Goal: Information Seeking & Learning: Check status

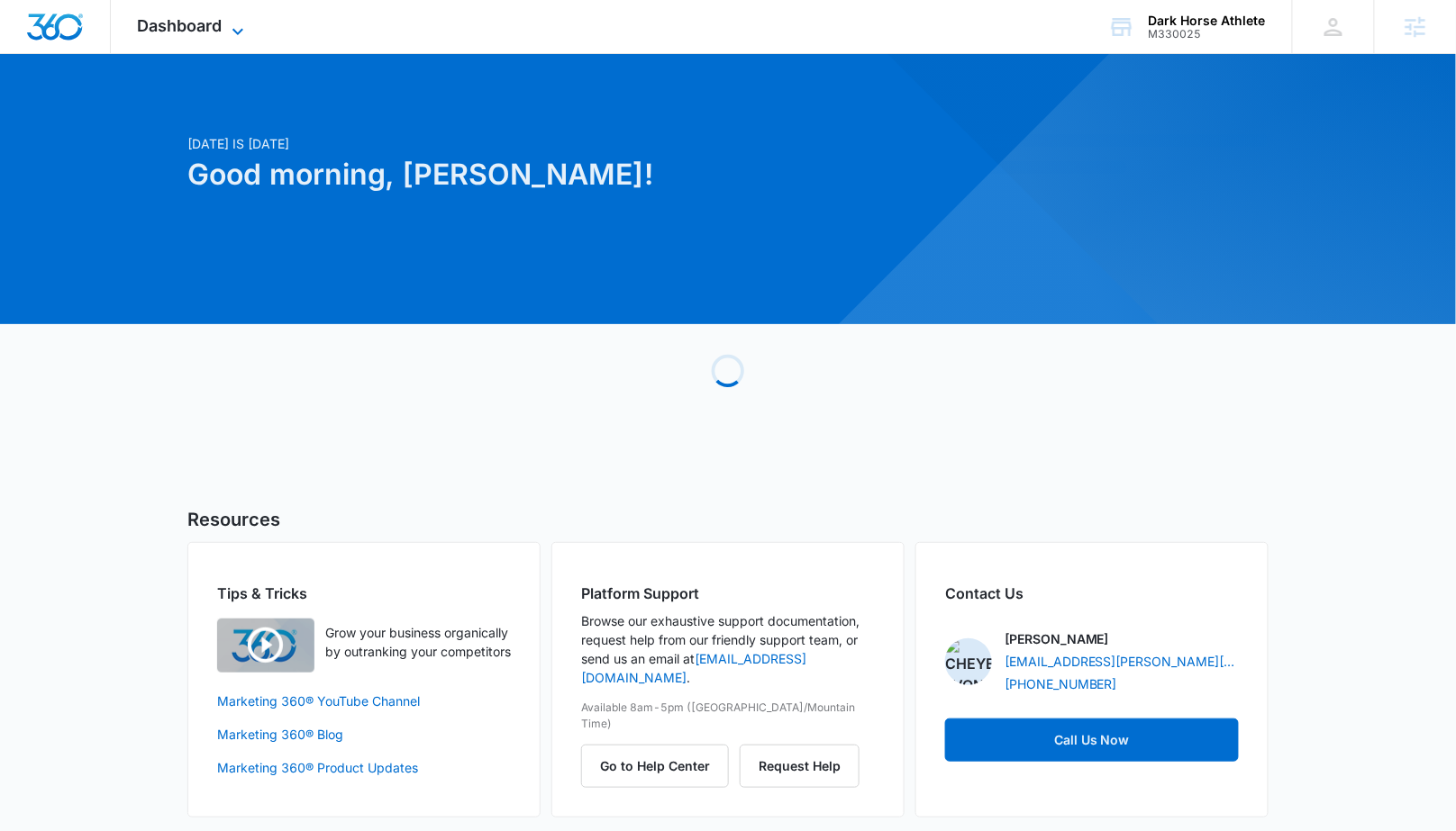
click at [232, 24] on icon at bounding box center [238, 32] width 22 height 22
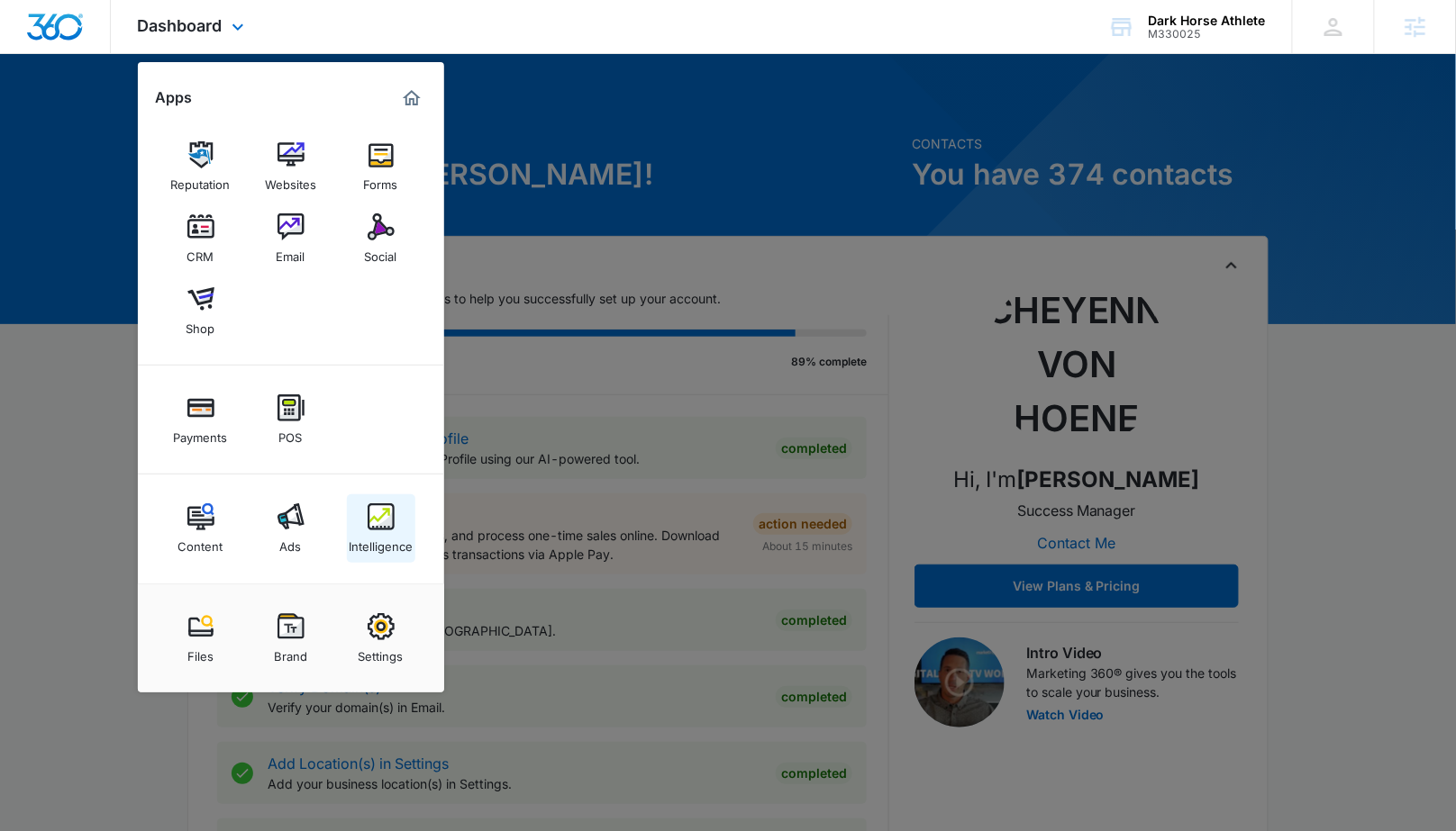
click at [377, 544] on div "Intelligence" at bounding box center [381, 542] width 64 height 24
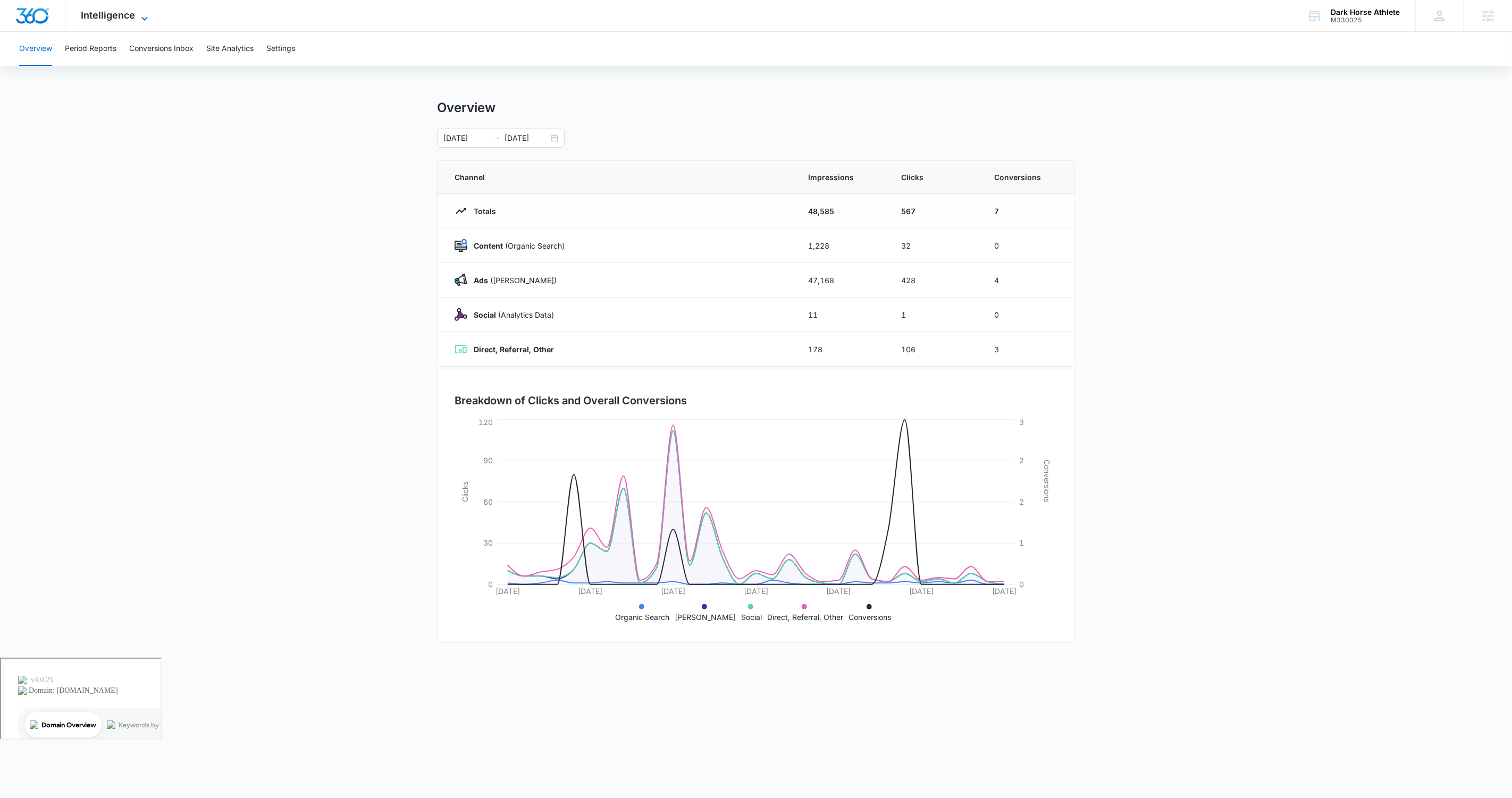
click at [134, 16] on span "Intelligence" at bounding box center [109, 15] width 54 height 11
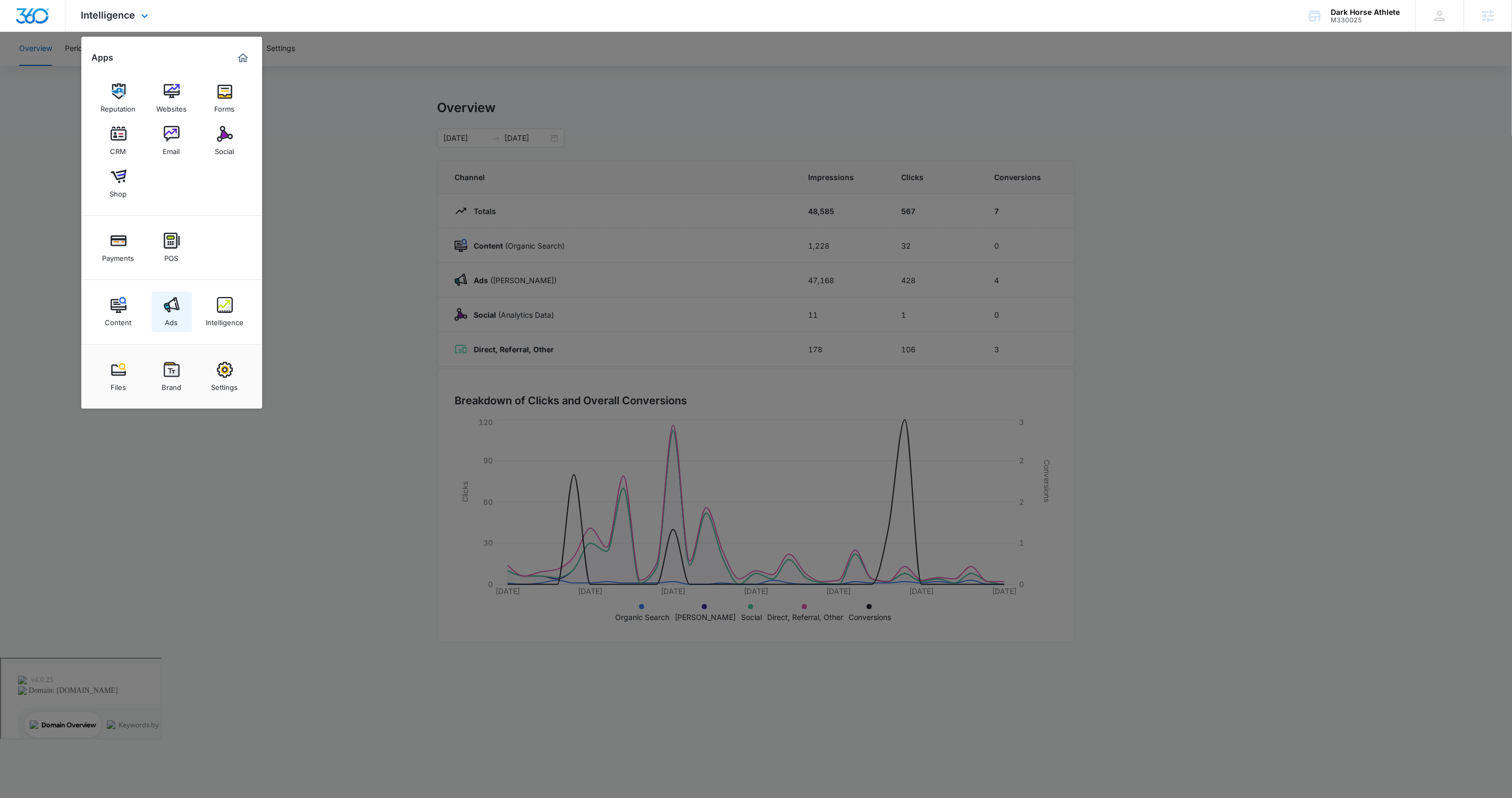
click at [172, 311] on img at bounding box center [171, 305] width 16 height 16
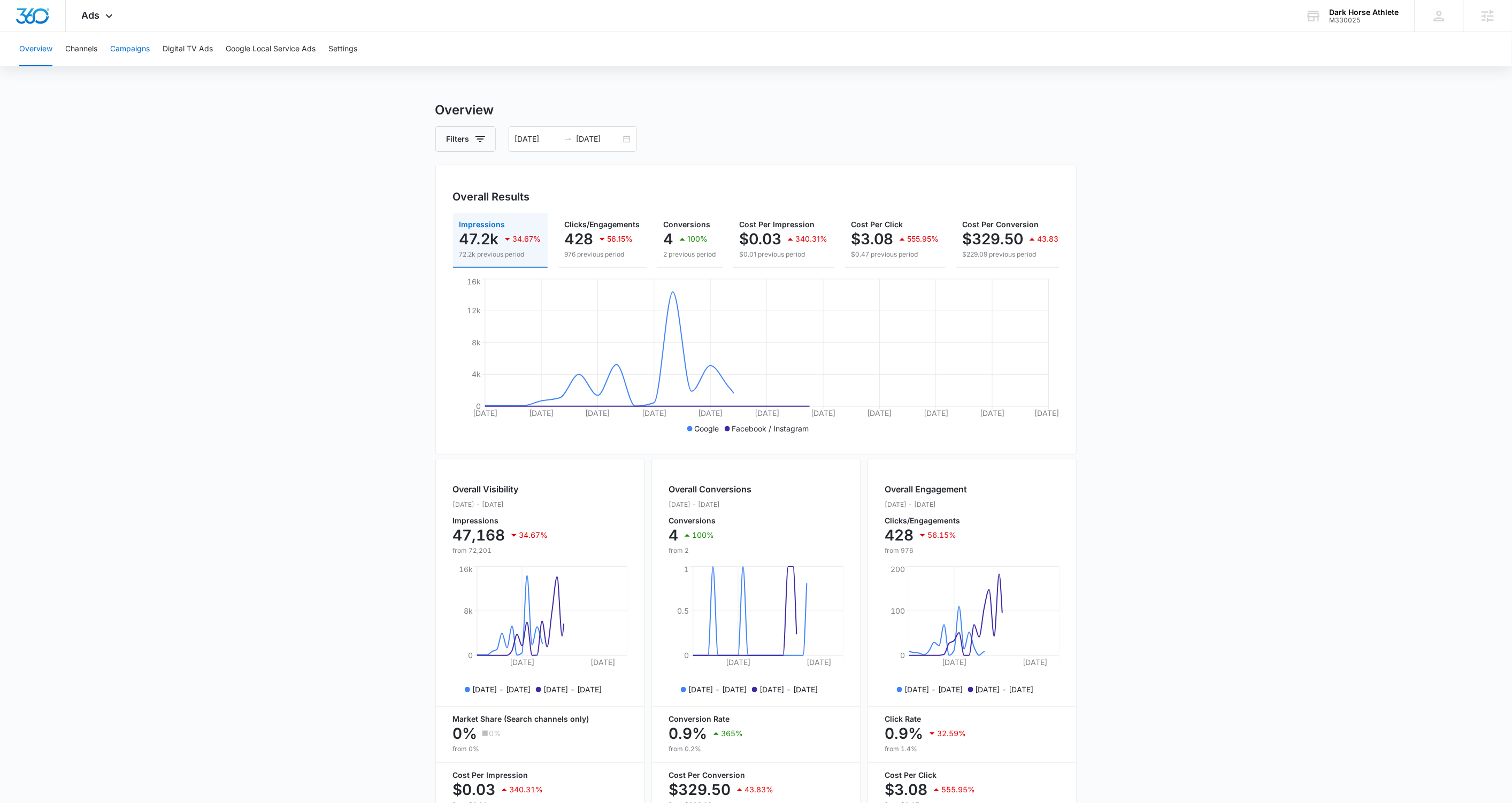
click at [124, 50] on button "Campaigns" at bounding box center [130, 49] width 40 height 34
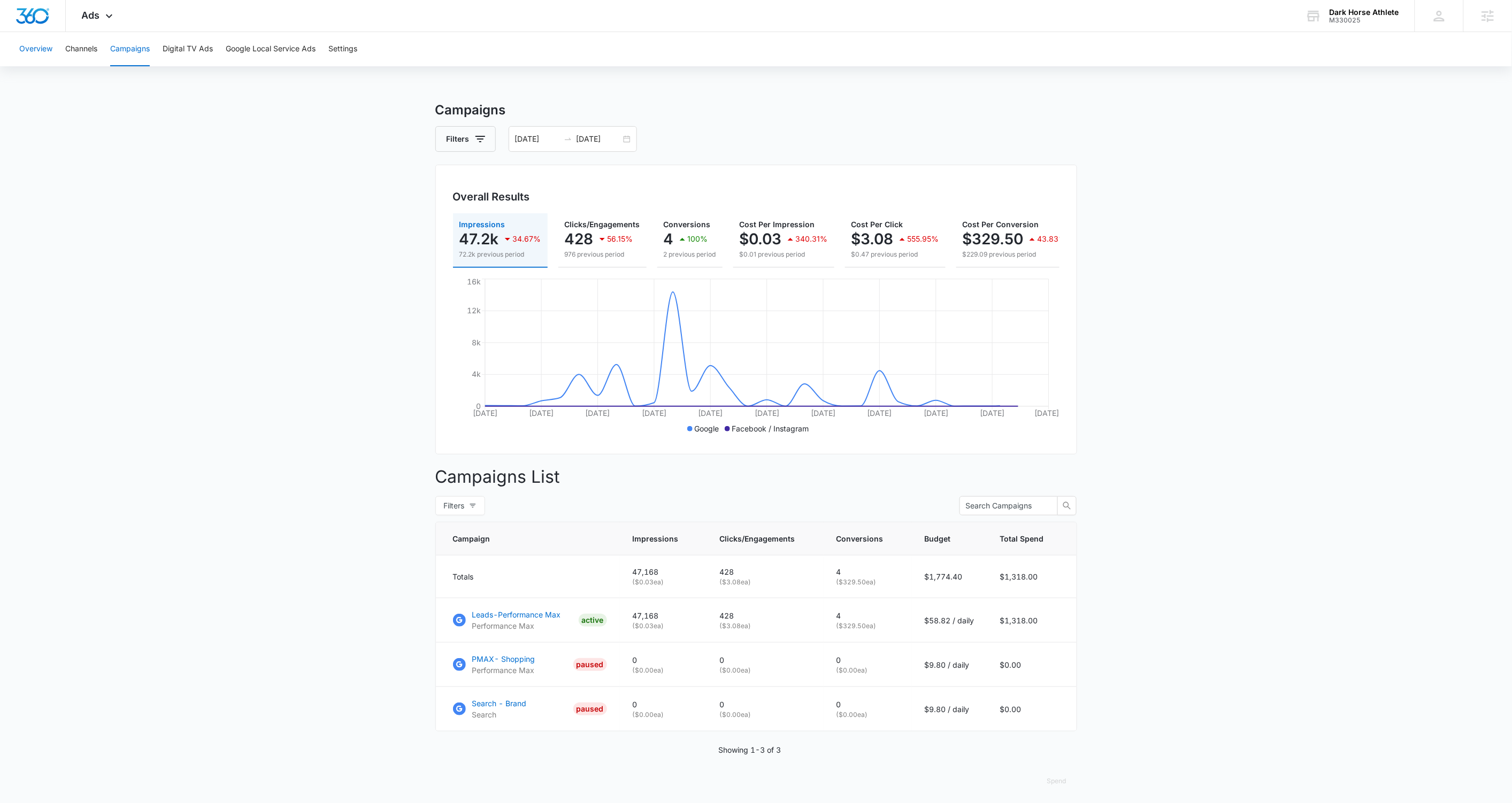
click at [42, 48] on button "Overview" at bounding box center [36, 49] width 33 height 34
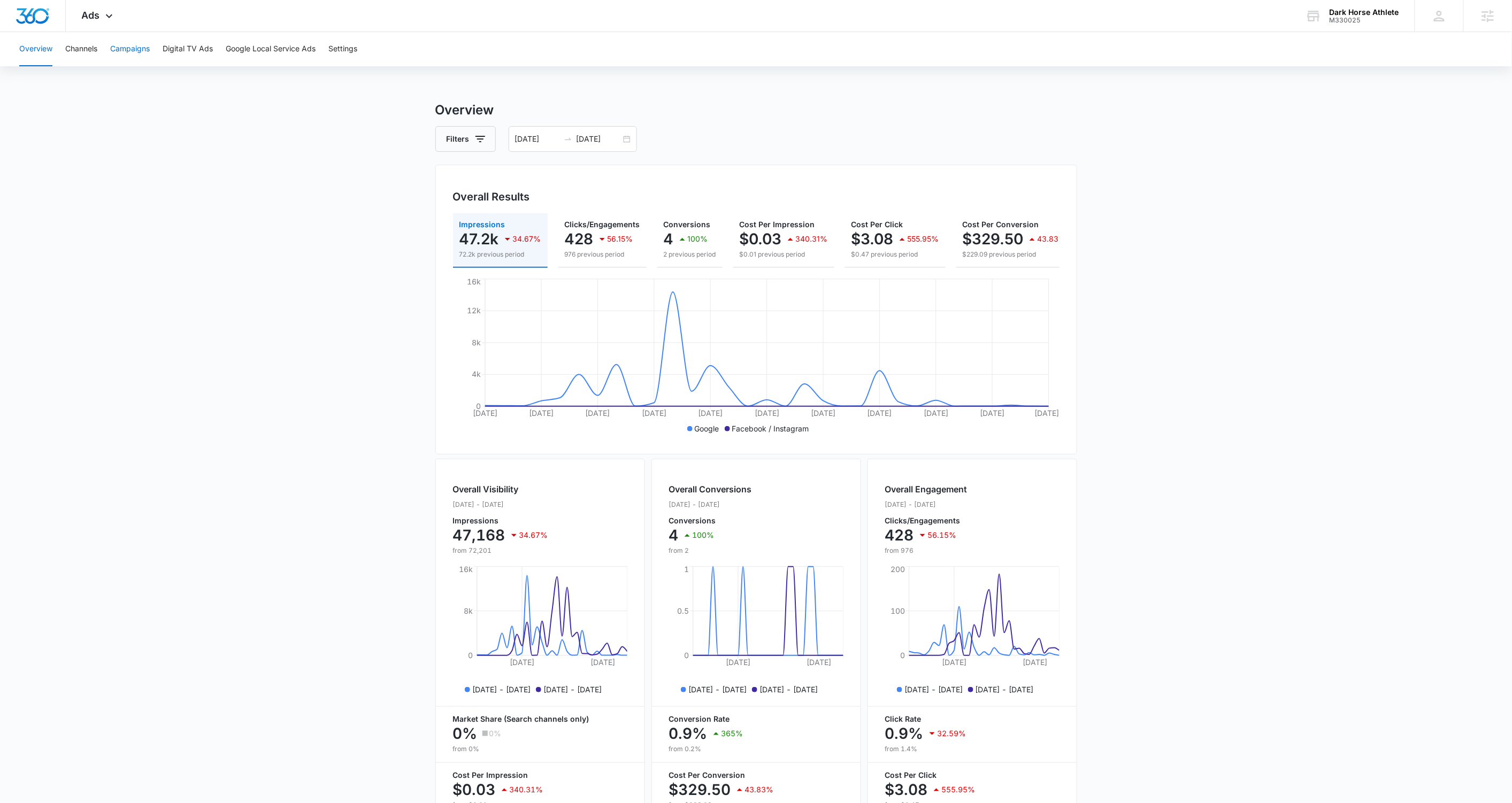
click at [128, 52] on button "Campaigns" at bounding box center [130, 49] width 40 height 34
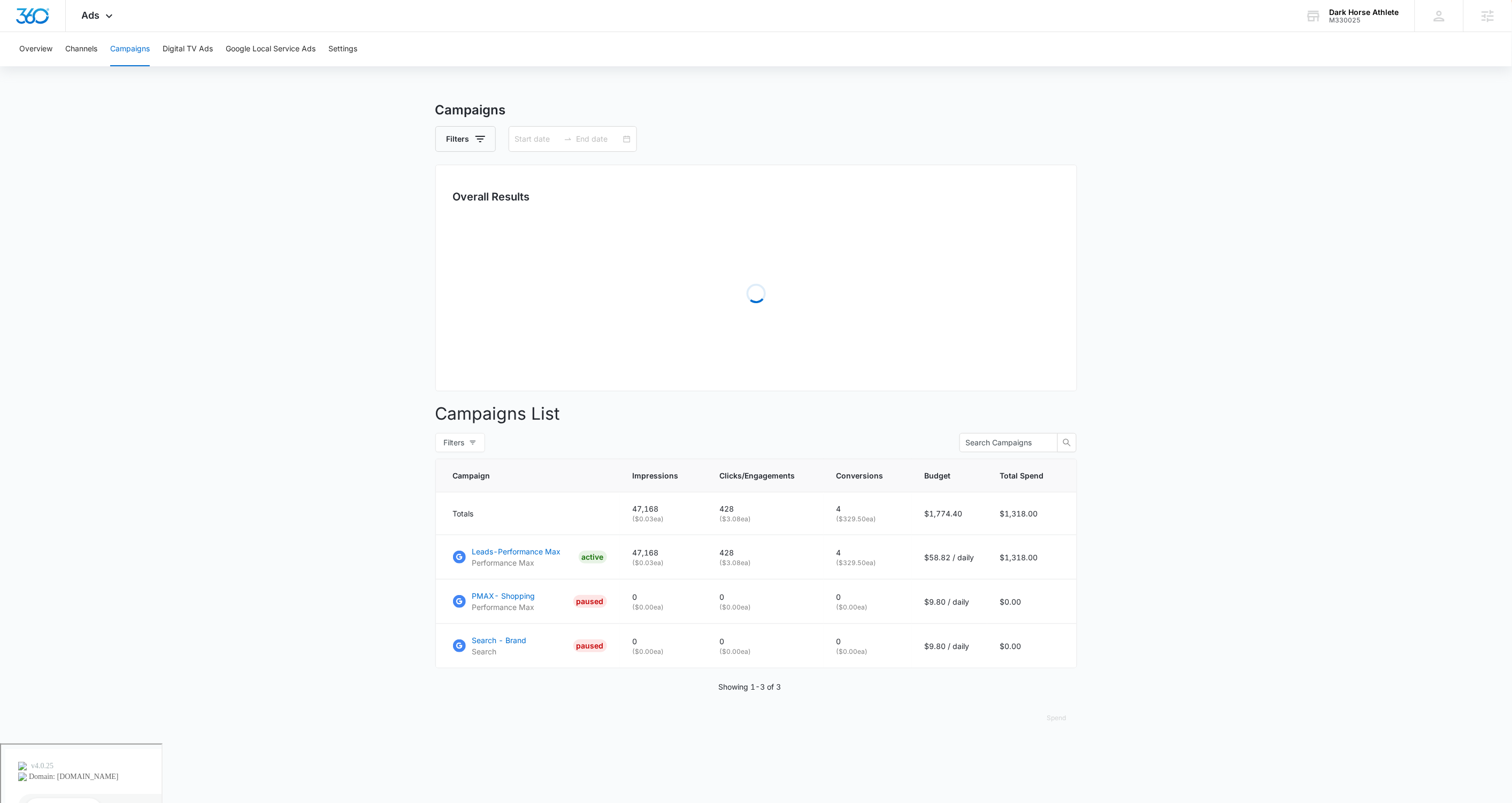
type input "[DATE]"
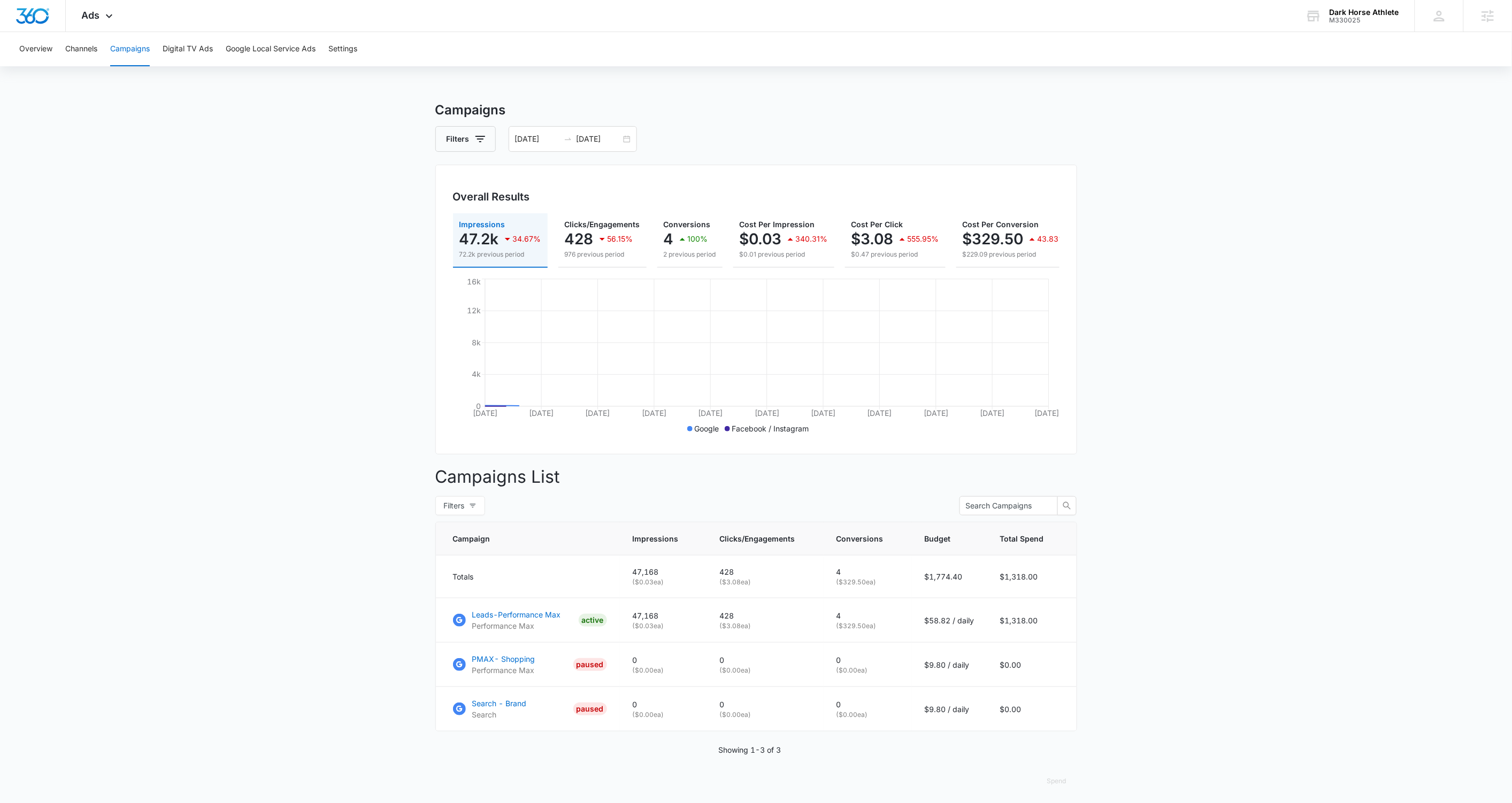
scroll to position [12, 0]
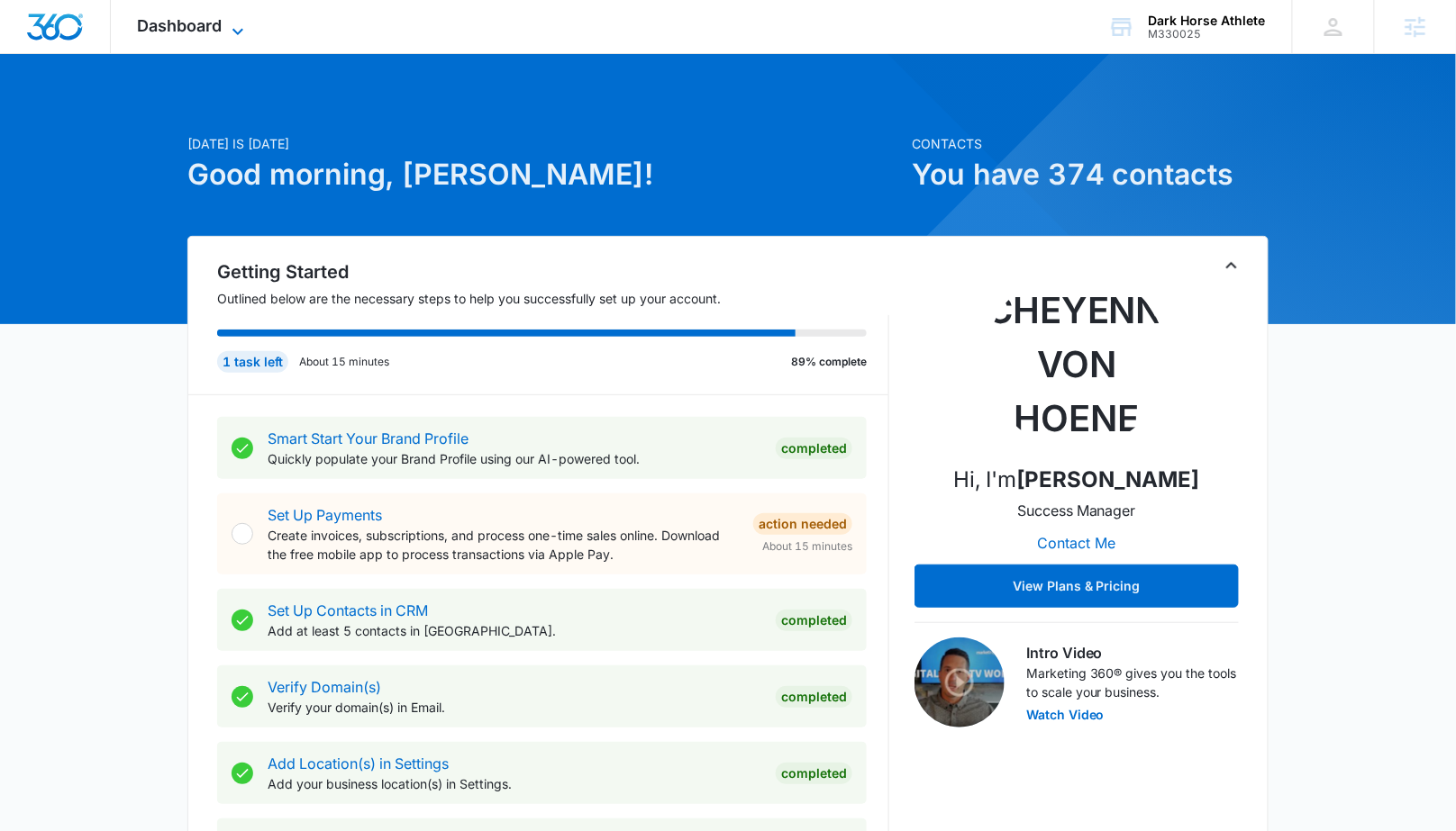
click at [241, 27] on icon at bounding box center [238, 32] width 22 height 22
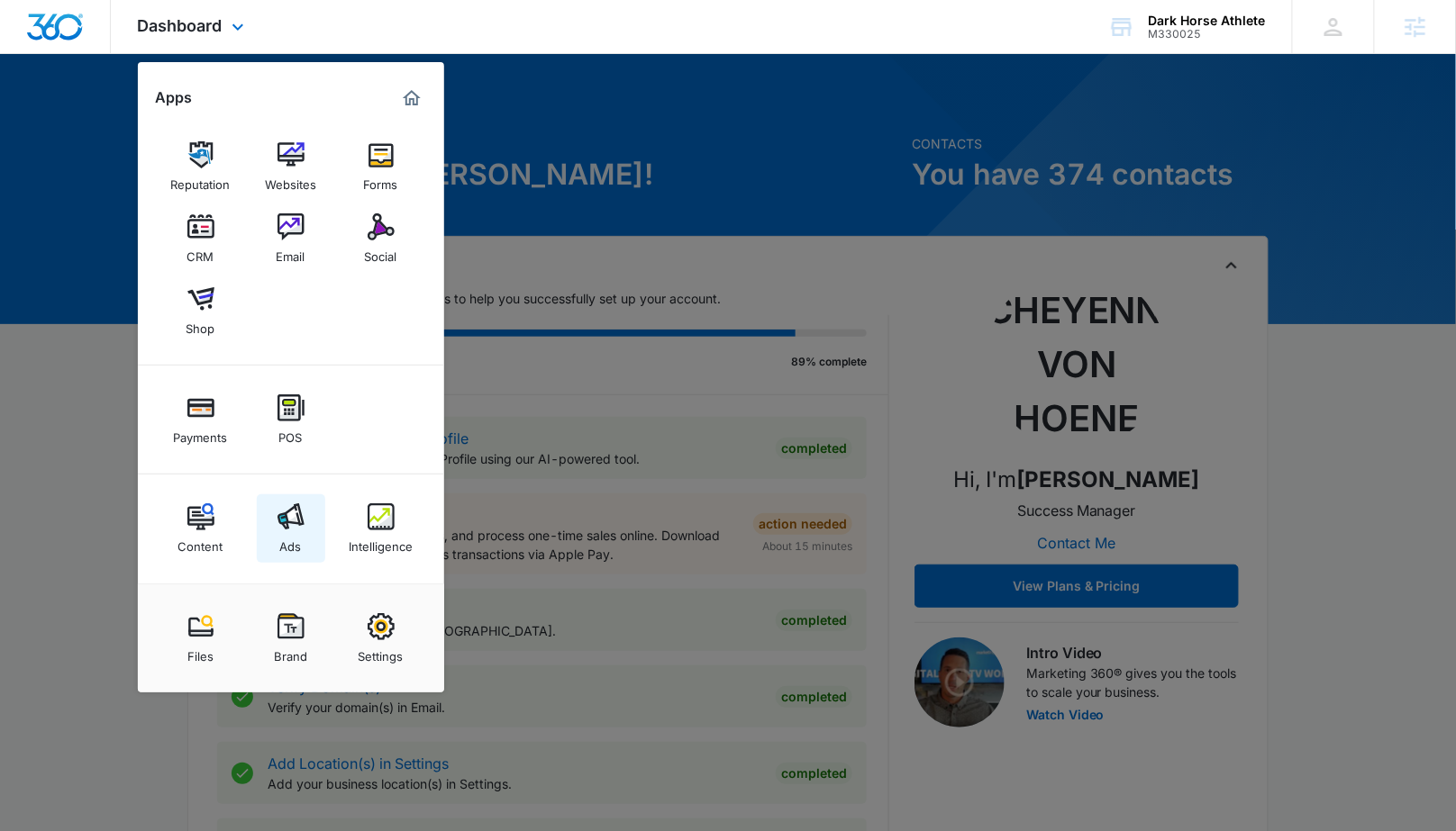
click at [288, 504] on img at bounding box center [290, 516] width 27 height 27
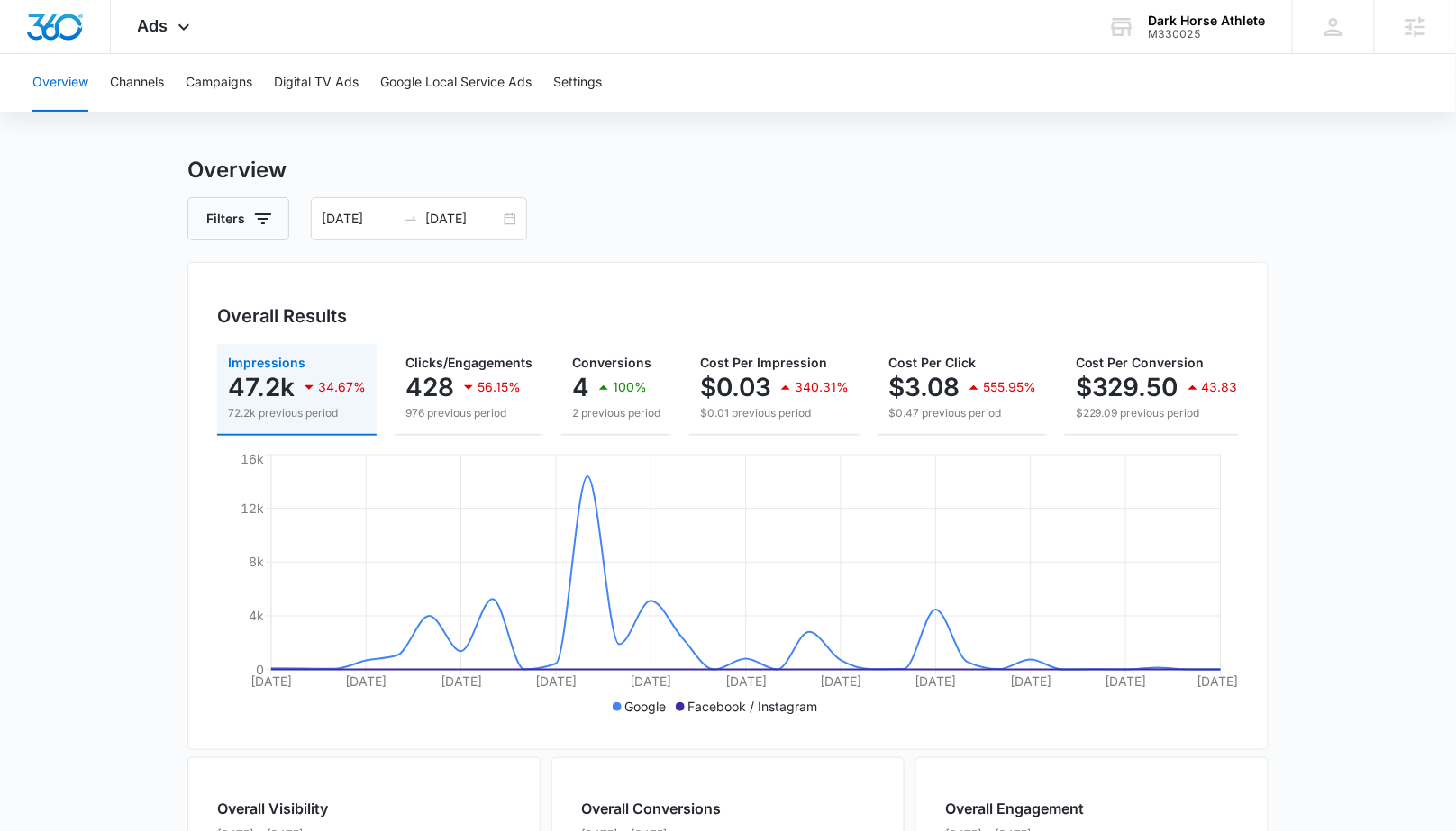
scroll to position [19, 0]
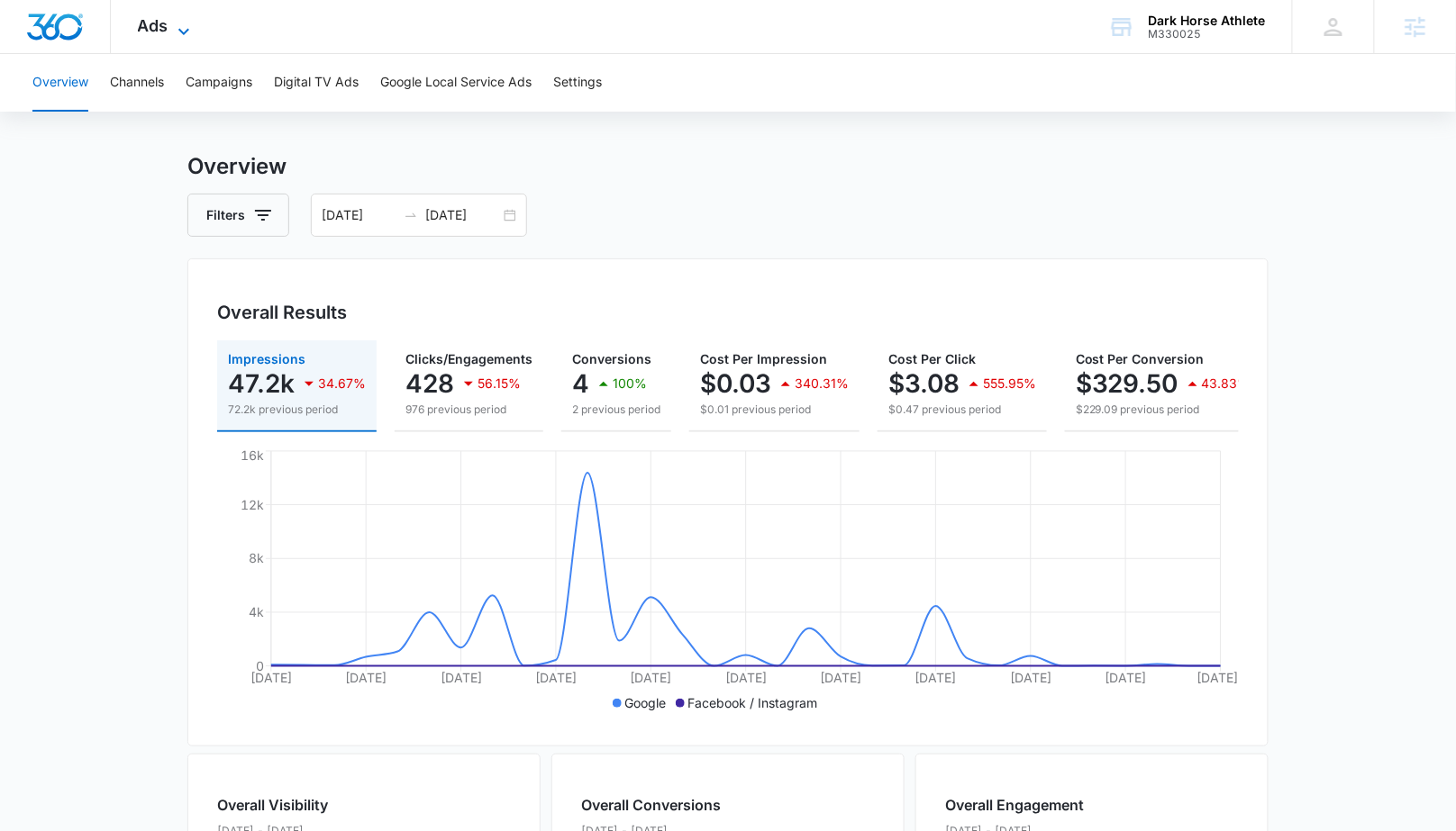
click at [158, 29] on span "Ads" at bounding box center [153, 25] width 31 height 19
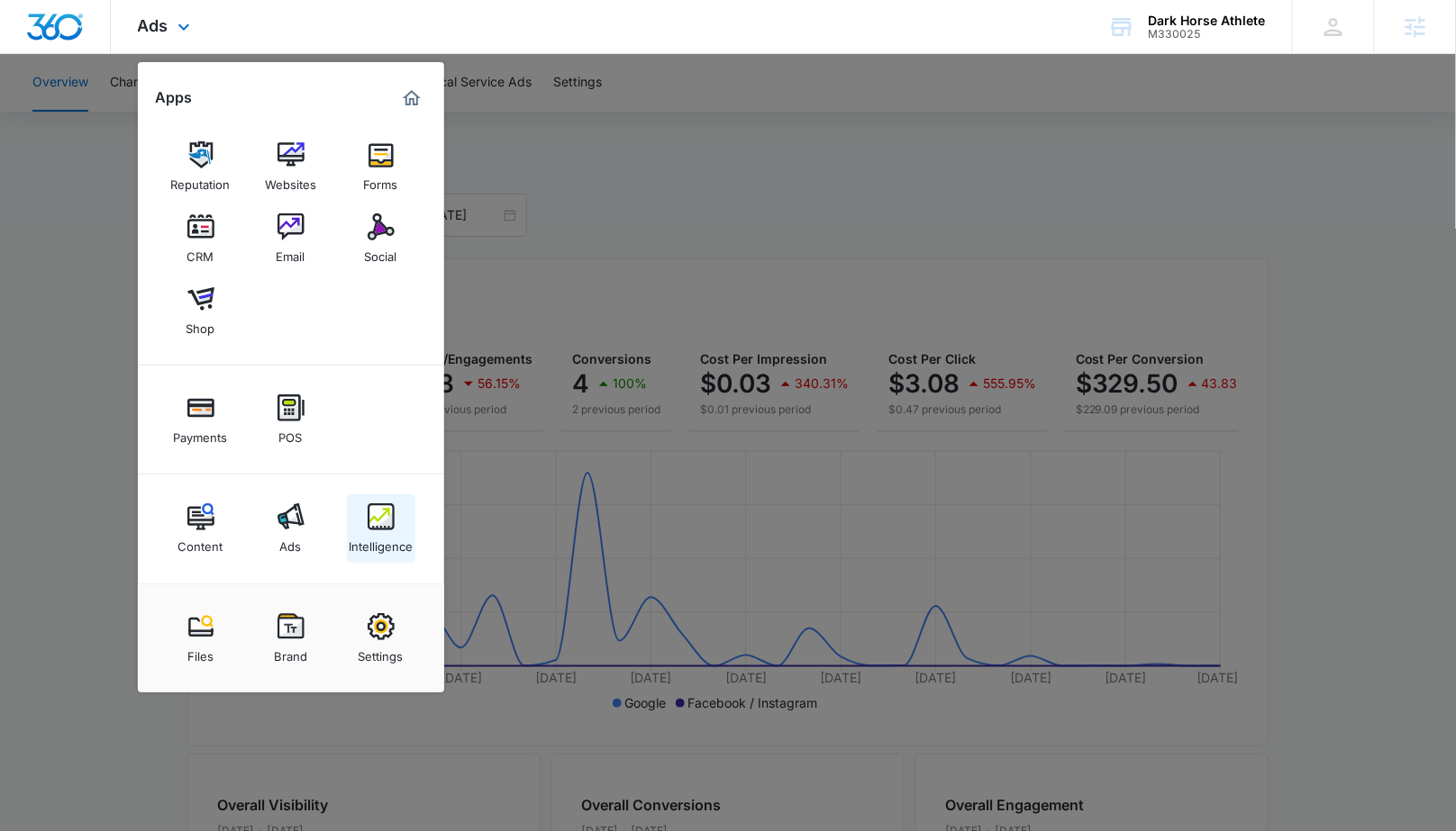
click at [392, 516] on img at bounding box center [381, 516] width 27 height 27
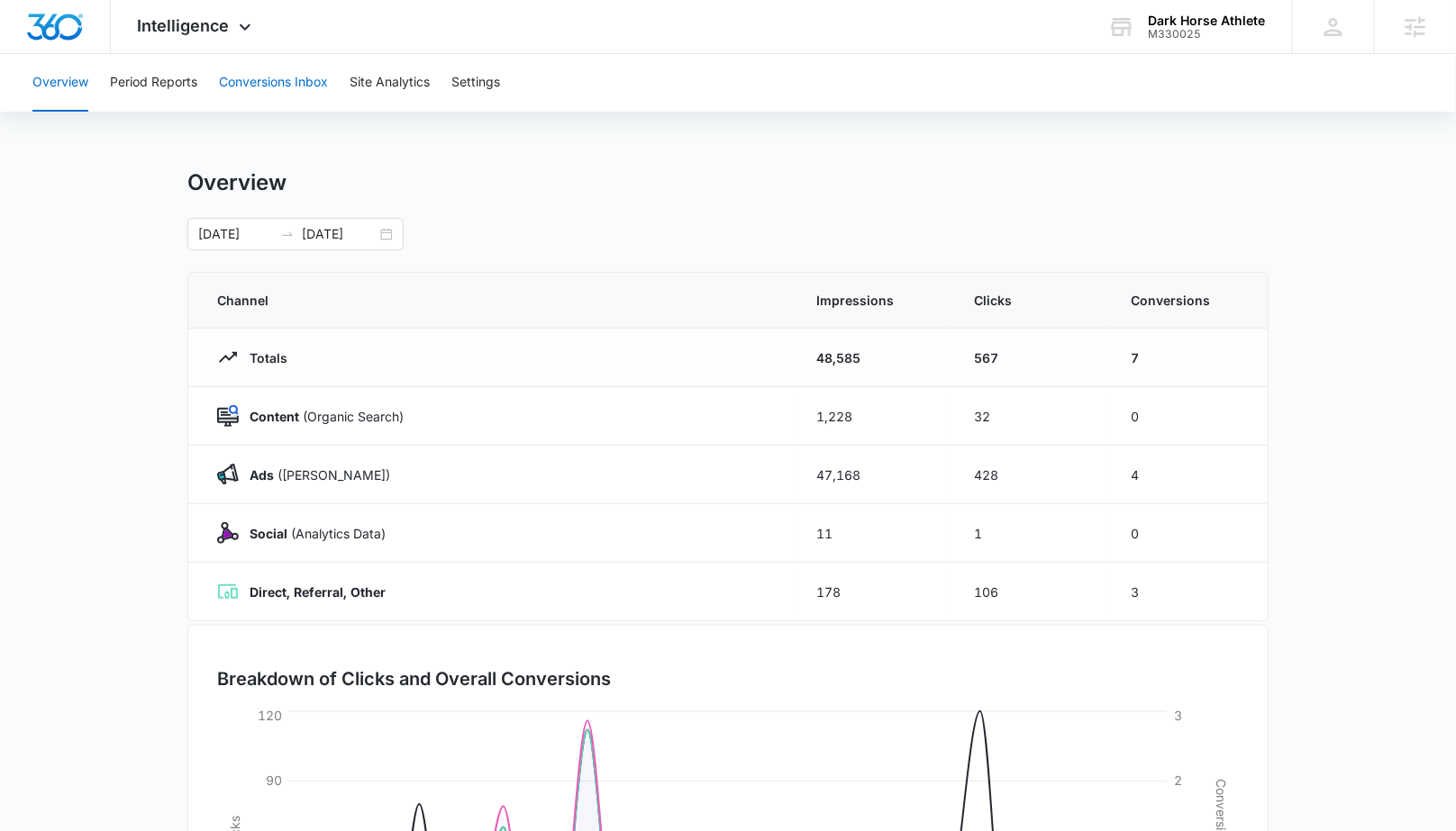
click at [253, 86] on button "Conversions Inbox" at bounding box center [273, 83] width 109 height 58
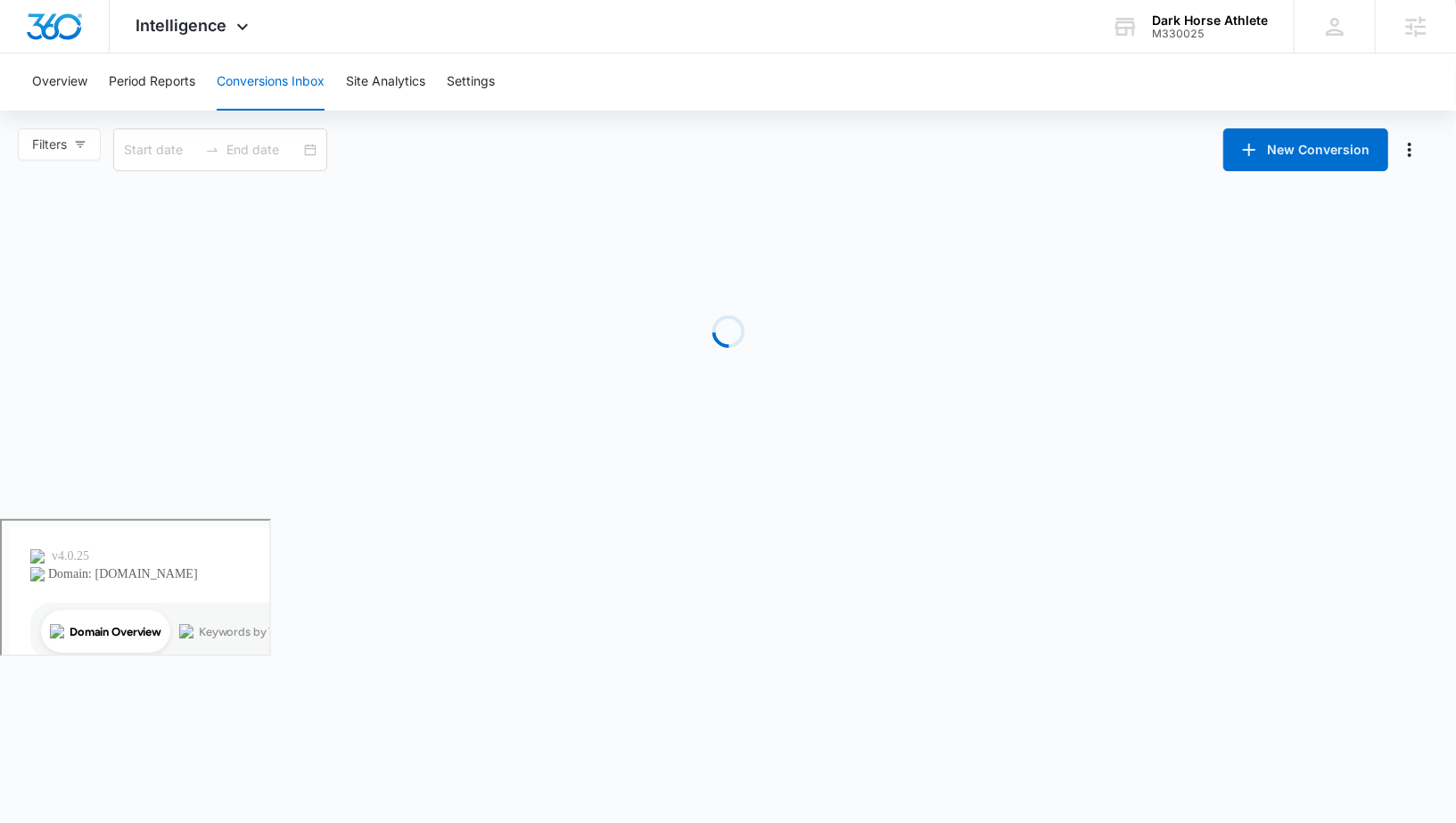
type input "[DATE]"
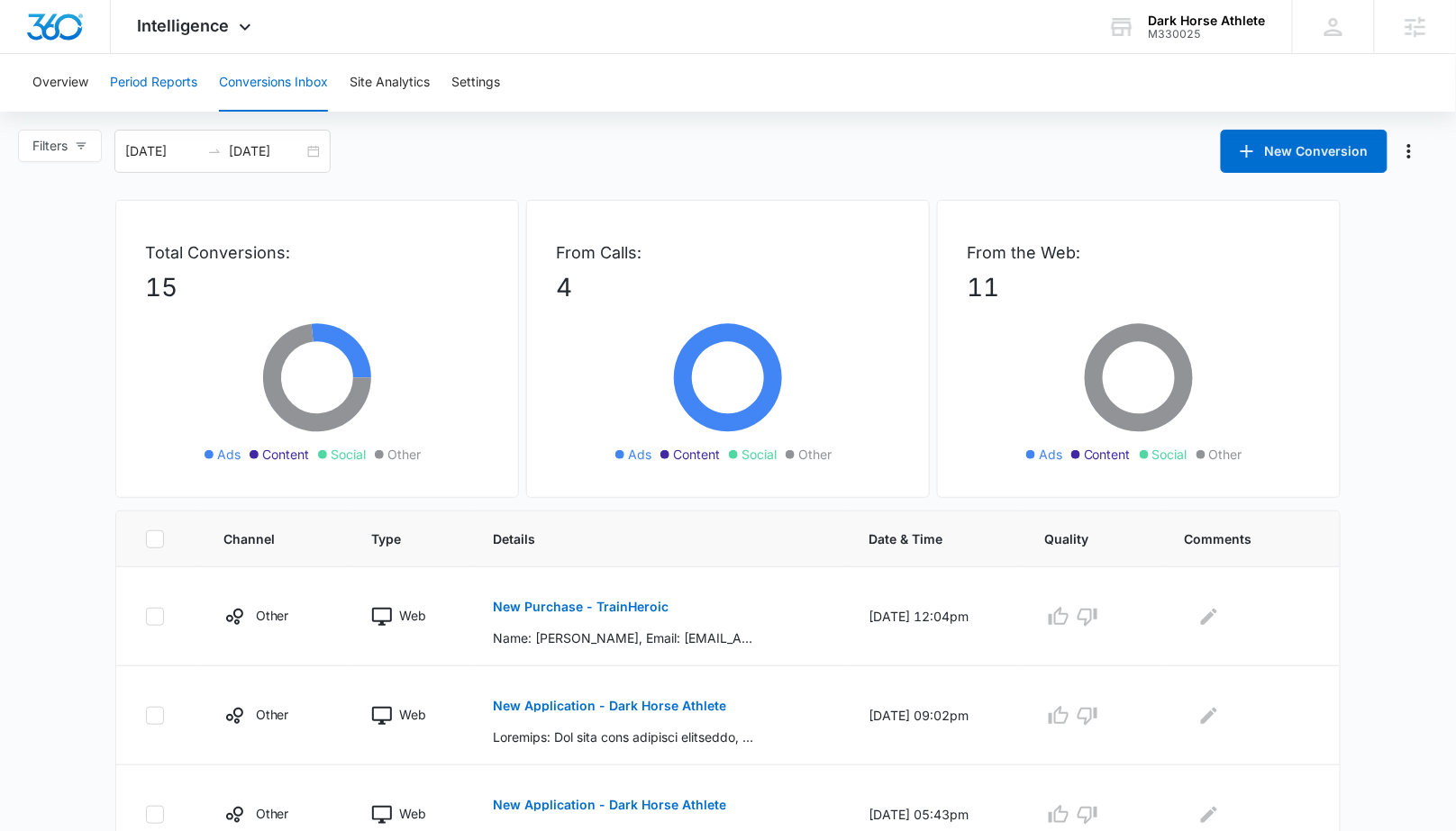
click at [175, 86] on button "Period Reports" at bounding box center [154, 83] width 88 height 58
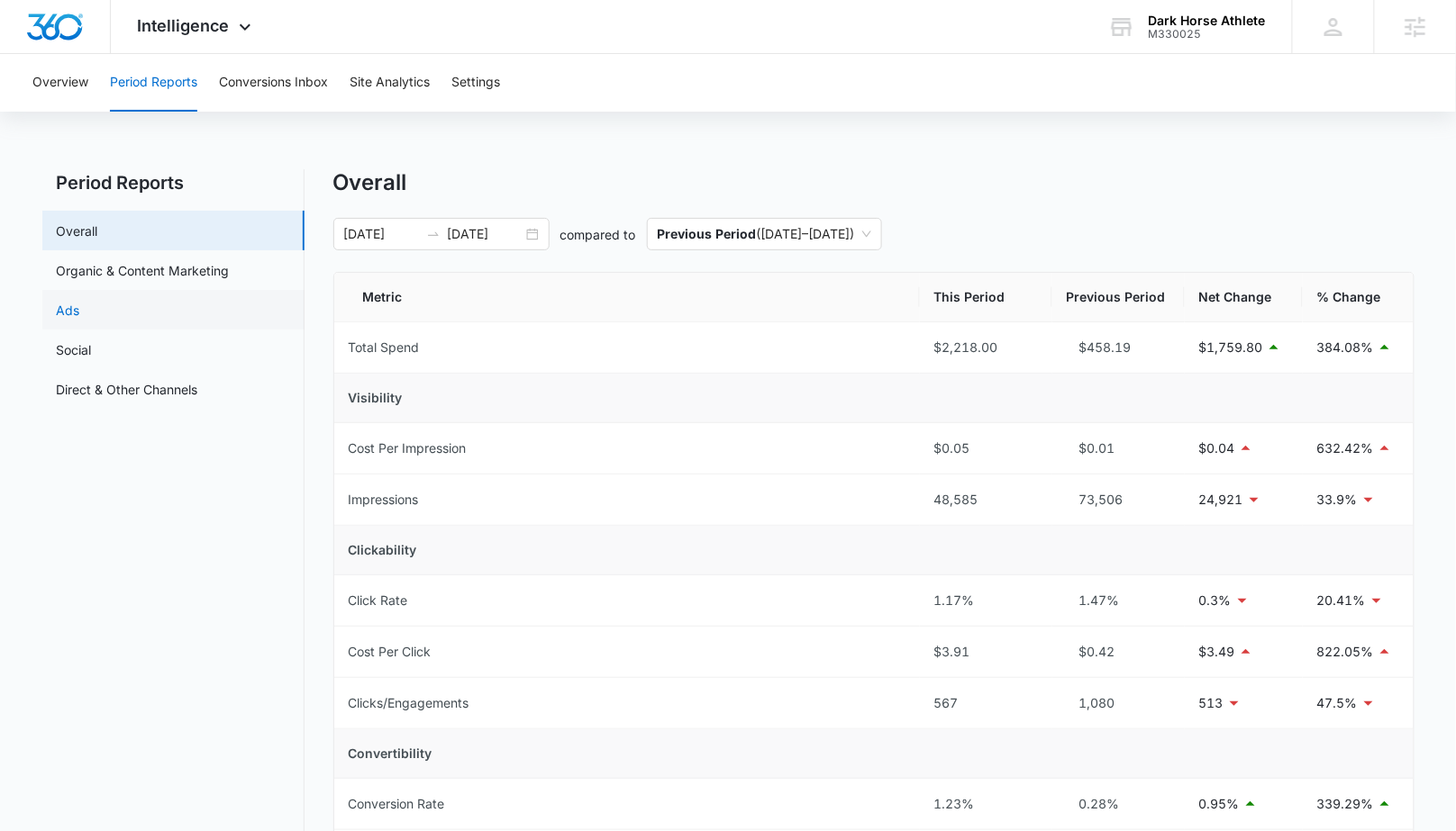
click at [81, 310] on link "Ads" at bounding box center [69, 310] width 24 height 19
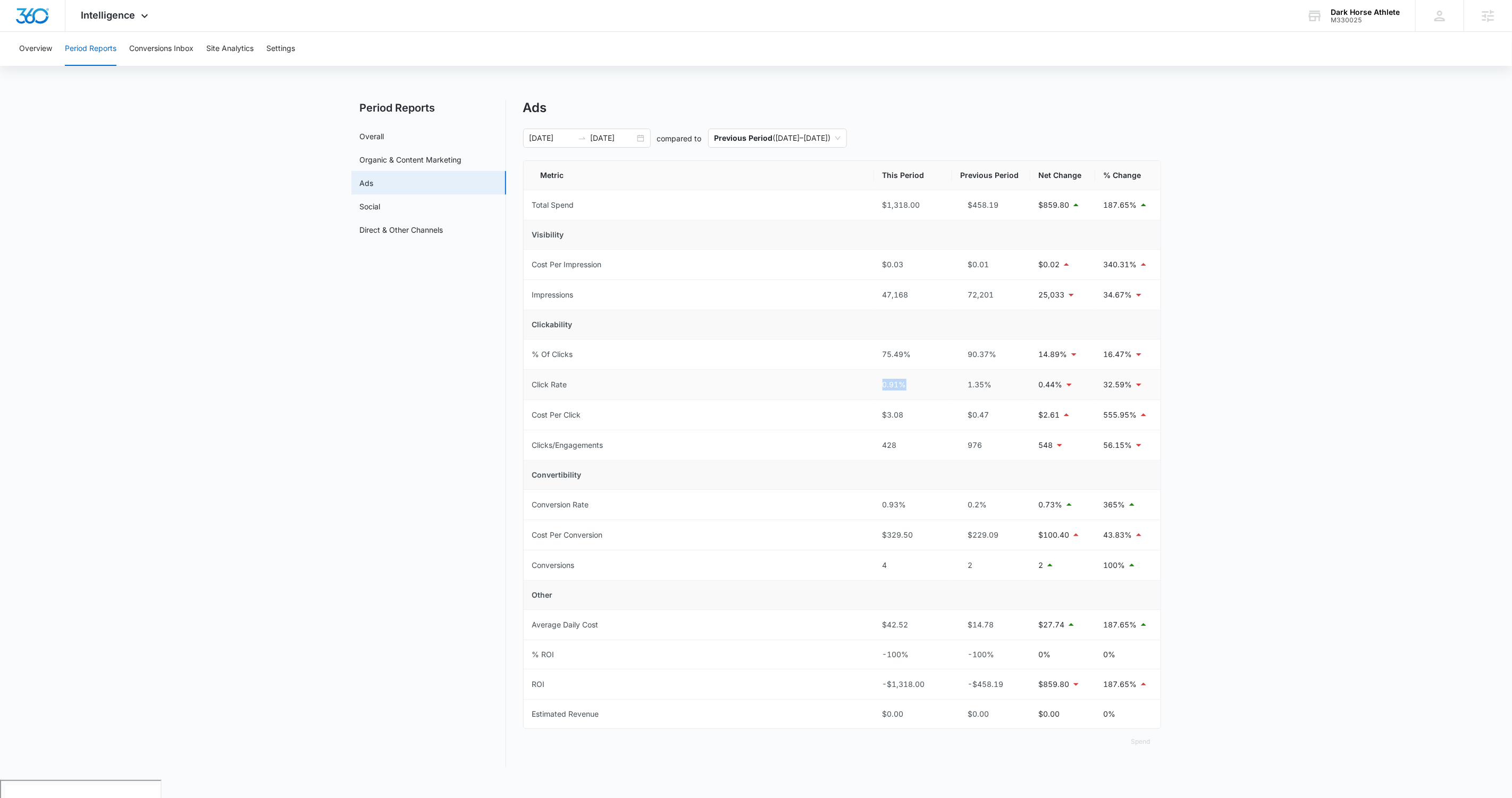
drag, startPoint x: 904, startPoint y: 390, endPoint x: 879, endPoint y: 385, distance: 25.5
click at [868, 385] on td "0.91%" at bounding box center [913, 385] width 78 height 31
click at [868, 385] on div "0.91%" at bounding box center [913, 385] width 61 height 12
drag, startPoint x: 878, startPoint y: 383, endPoint x: 967, endPoint y: 380, distance: 89.1
click at [868, 380] on tr "Click Rate 0.91% 1.35% 0.44% 32.59%" at bounding box center [842, 385] width 637 height 31
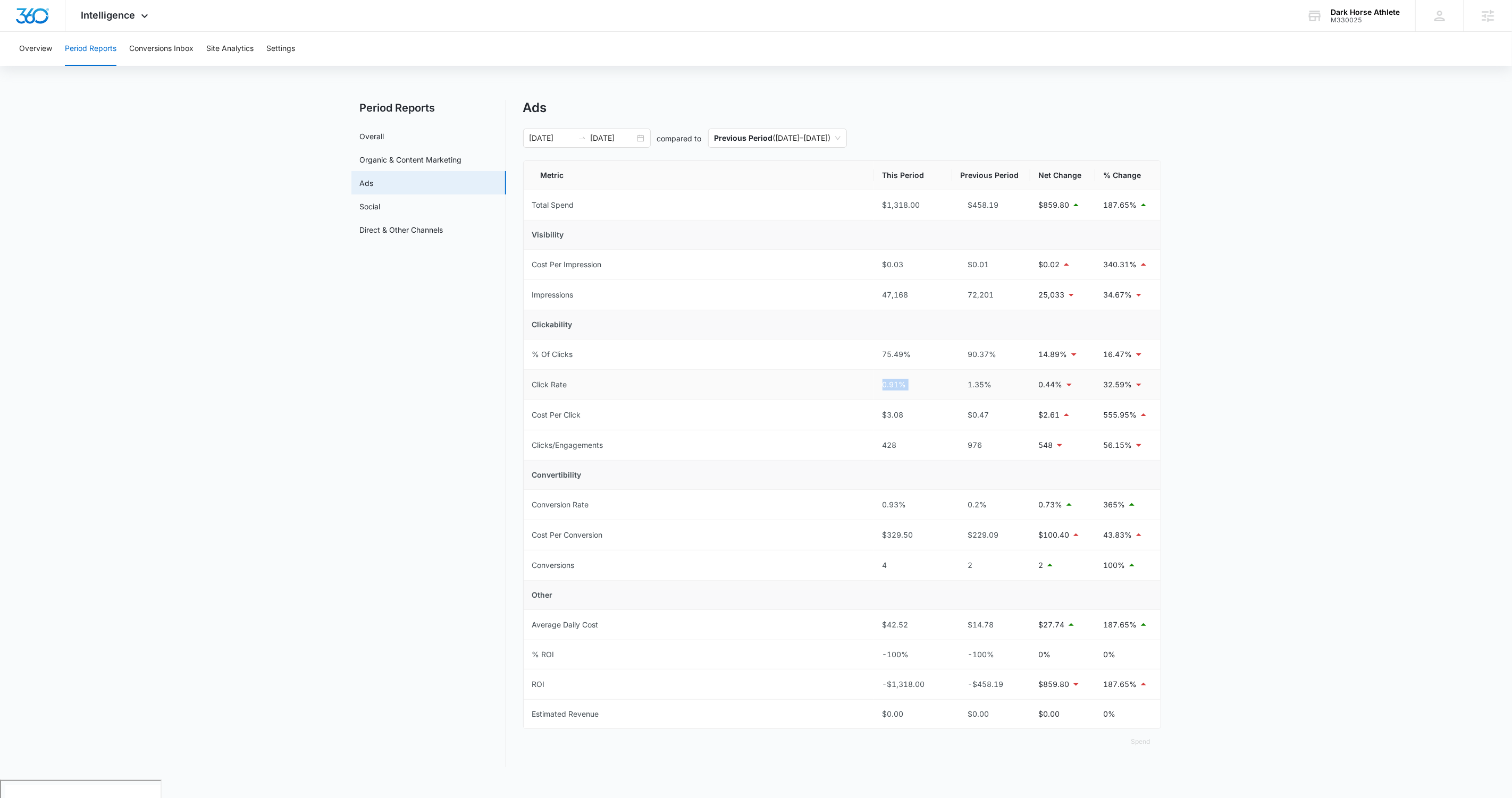
click at [868, 391] on td "0.91%" at bounding box center [913, 385] width 78 height 31
drag, startPoint x: 966, startPoint y: 384, endPoint x: 1001, endPoint y: 385, distance: 35.0
click at [868, 385] on div "1.35%" at bounding box center [991, 385] width 61 height 12
click at [639, 141] on div "[DATE] [DATE]" at bounding box center [586, 138] width 127 height 19
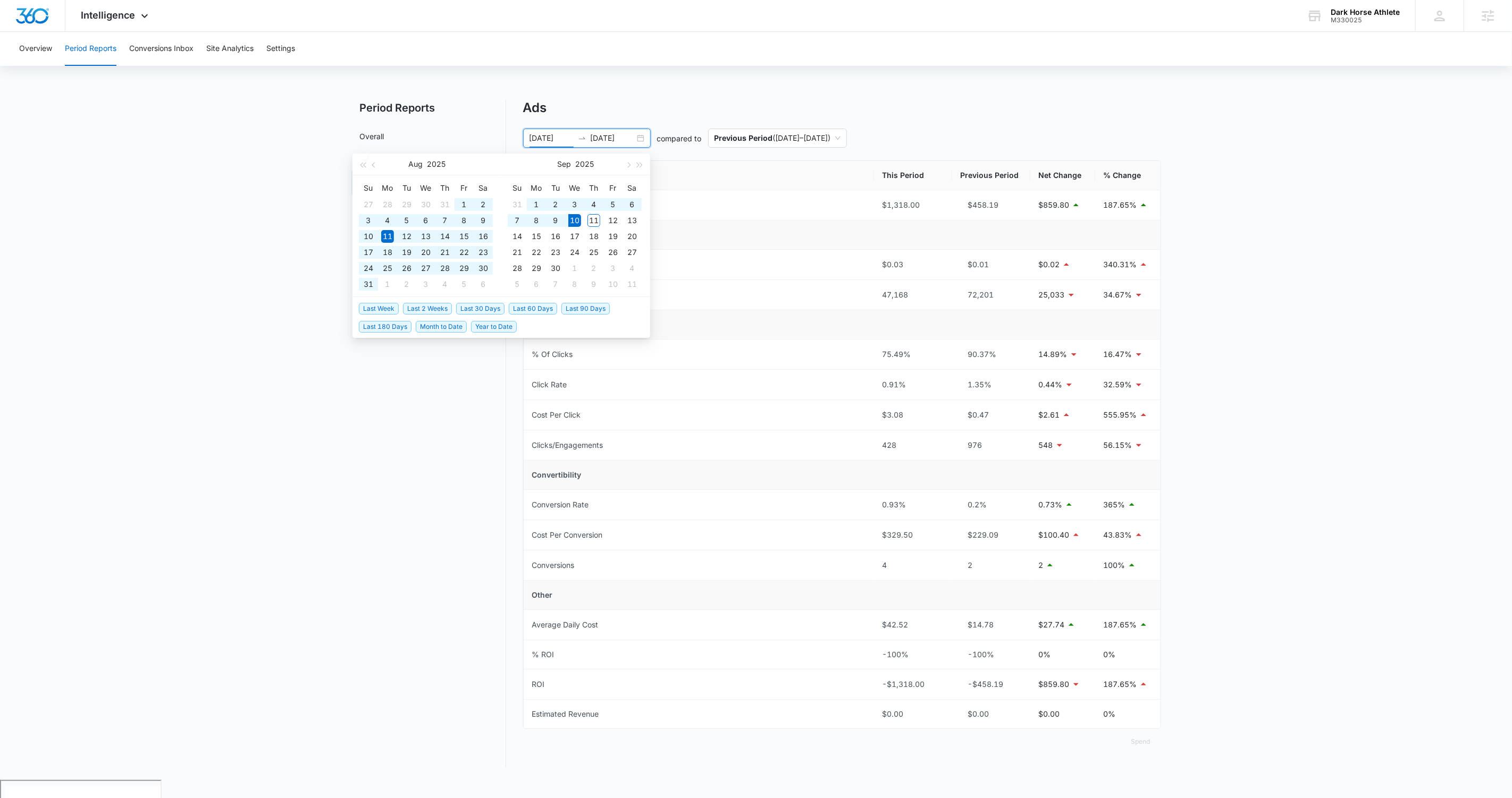
click at [525, 309] on span "Last 60 Days" at bounding box center [533, 309] width 48 height 12
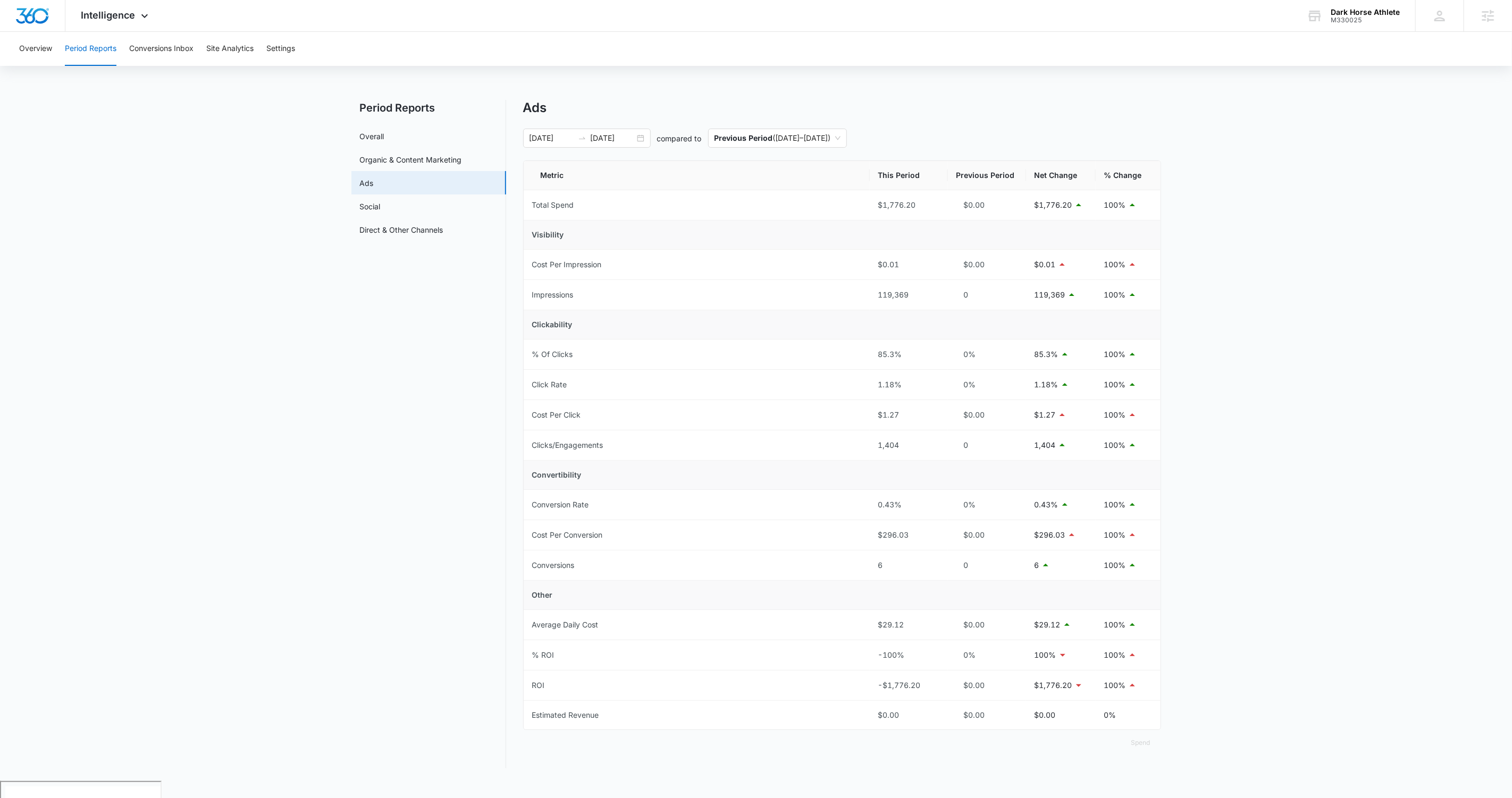
click at [86, 256] on main "Period Reports Overall Organic & Content Marketing Ads Social Direct & Other Ch…" at bounding box center [756, 440] width 1512 height 681
click at [640, 138] on div "[DATE] [DATE]" at bounding box center [586, 138] width 127 height 19
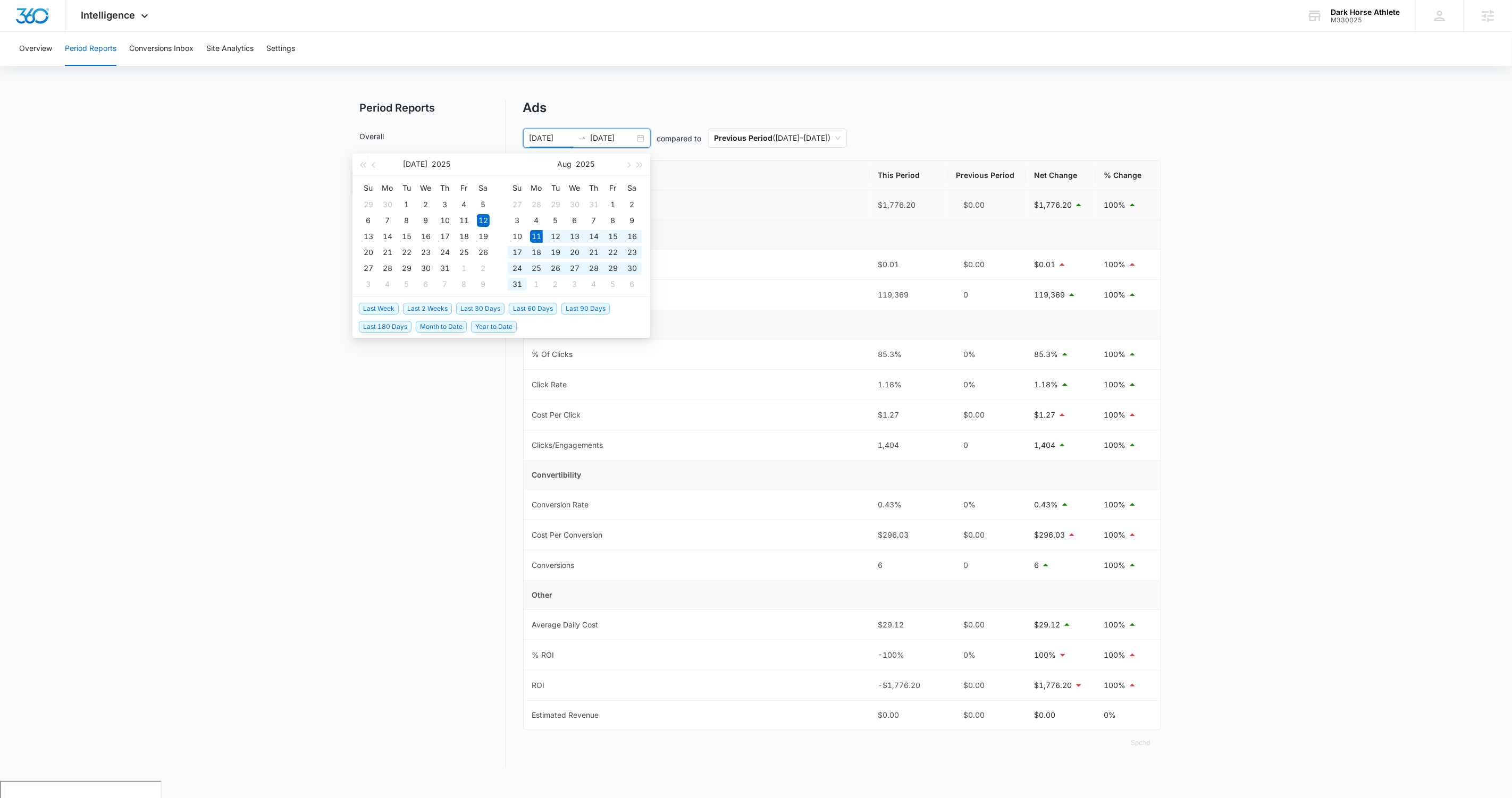
click at [467, 310] on span "Last 30 Days" at bounding box center [480, 309] width 48 height 12
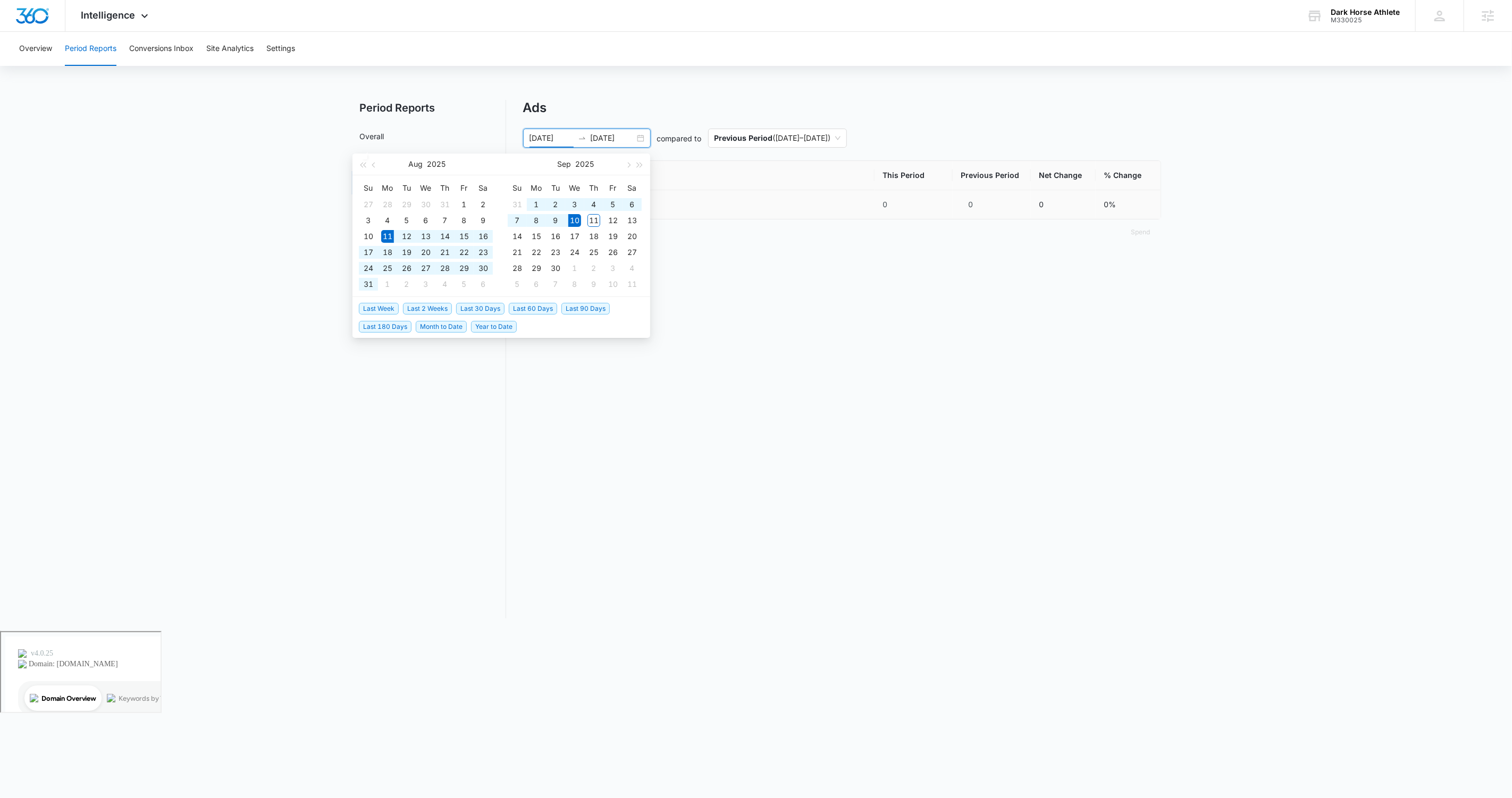
type input "[DATE]"
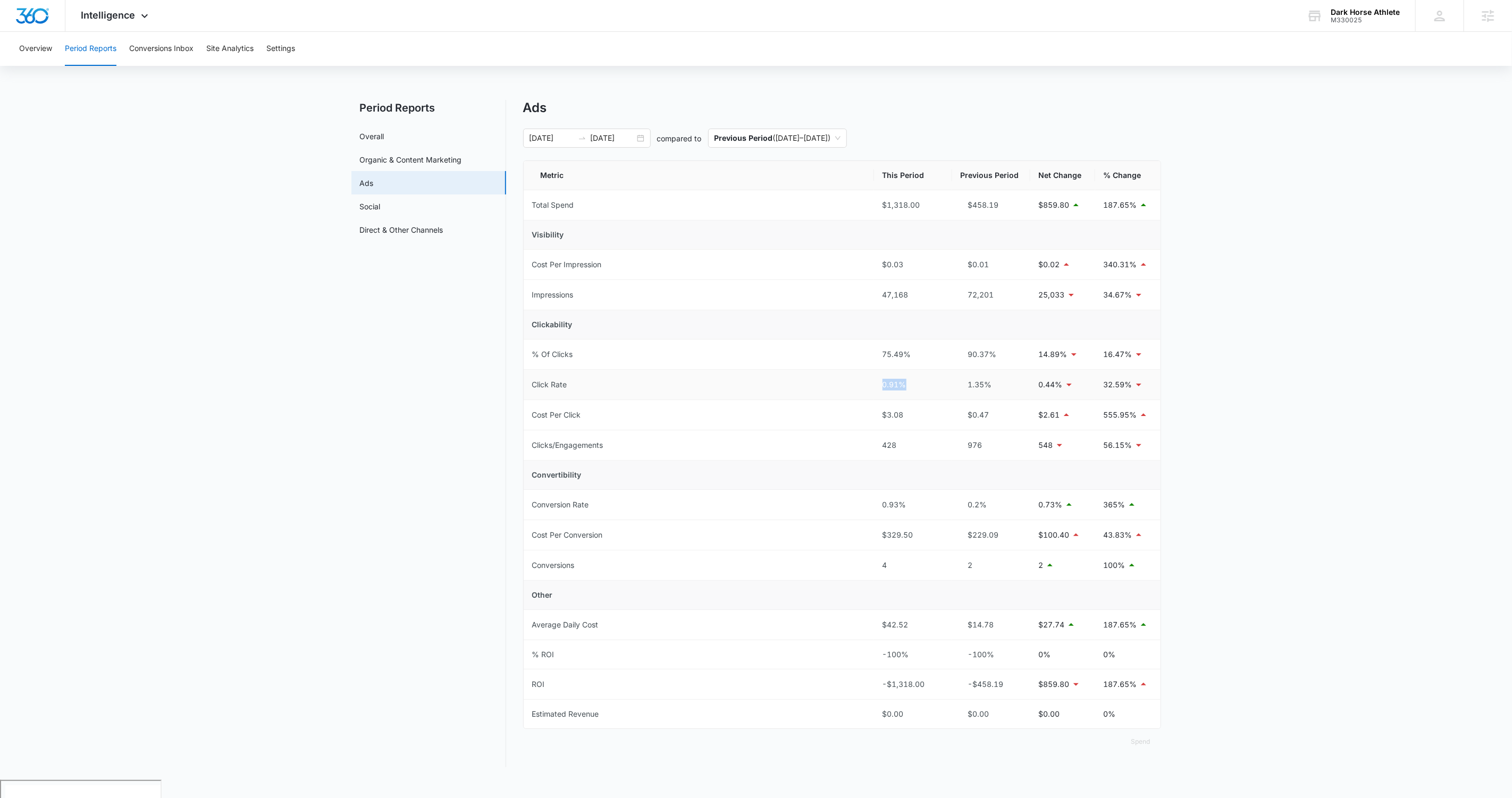
drag, startPoint x: 908, startPoint y: 385, endPoint x: 876, endPoint y: 387, distance: 32.1
click at [868, 387] on td "0.91%" at bounding box center [913, 385] width 78 height 31
click at [868, 388] on div "0.91%" at bounding box center [913, 385] width 61 height 12
drag, startPoint x: 903, startPoint y: 386, endPoint x: 878, endPoint y: 385, distance: 25.0
click at [868, 385] on td "0.91%" at bounding box center [913, 385] width 78 height 31
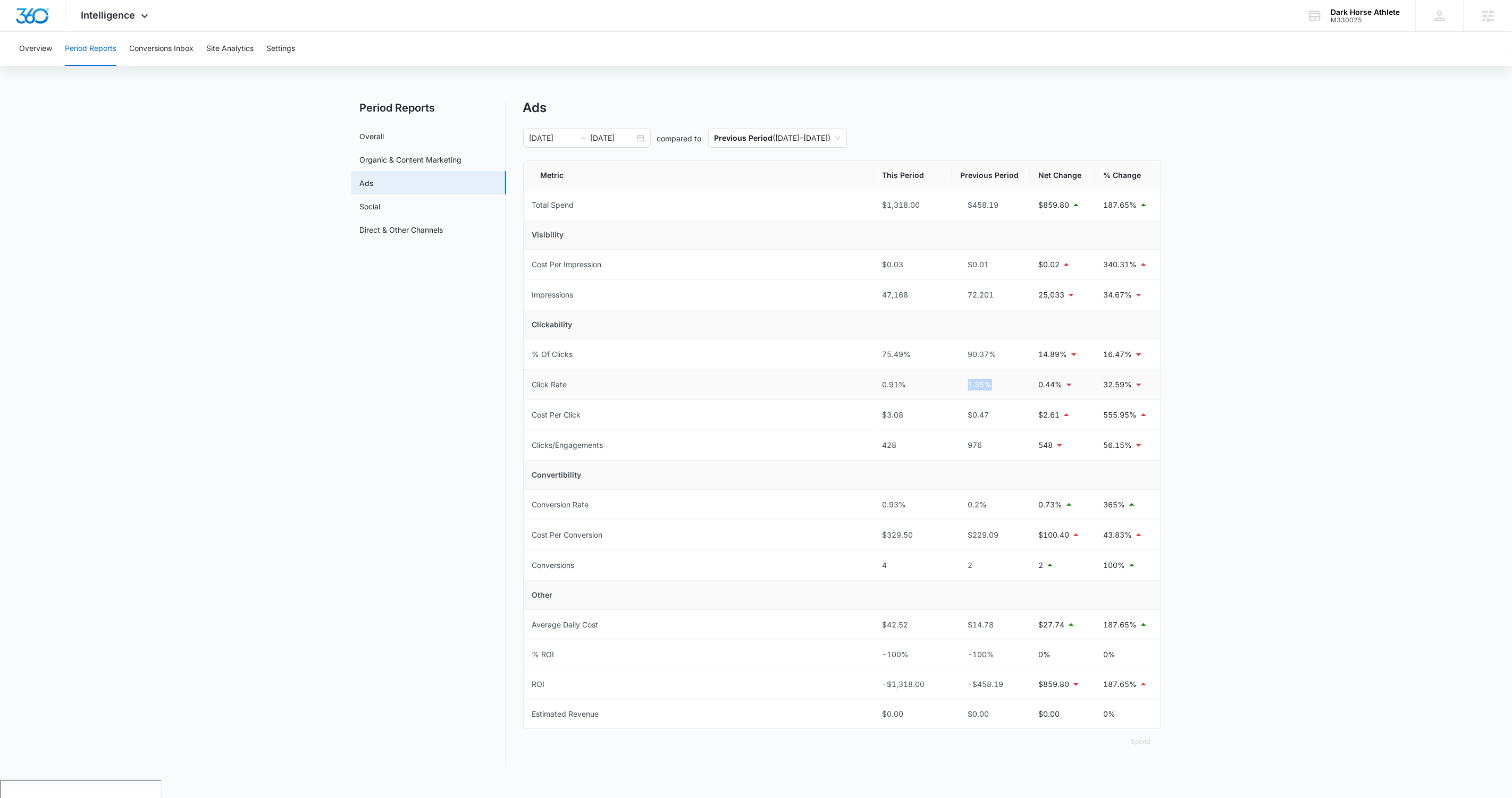
drag, startPoint x: 995, startPoint y: 390, endPoint x: 965, endPoint y: 387, distance: 30.1
click at [868, 387] on div "1.35%" at bounding box center [991, 385] width 61 height 12
click at [868, 381] on div "0.91%" at bounding box center [913, 385] width 61 height 12
drag, startPoint x: 911, startPoint y: 507, endPoint x: 880, endPoint y: 505, distance: 31.1
click at [868, 490] on td "0.93%" at bounding box center [913, 505] width 78 height 31
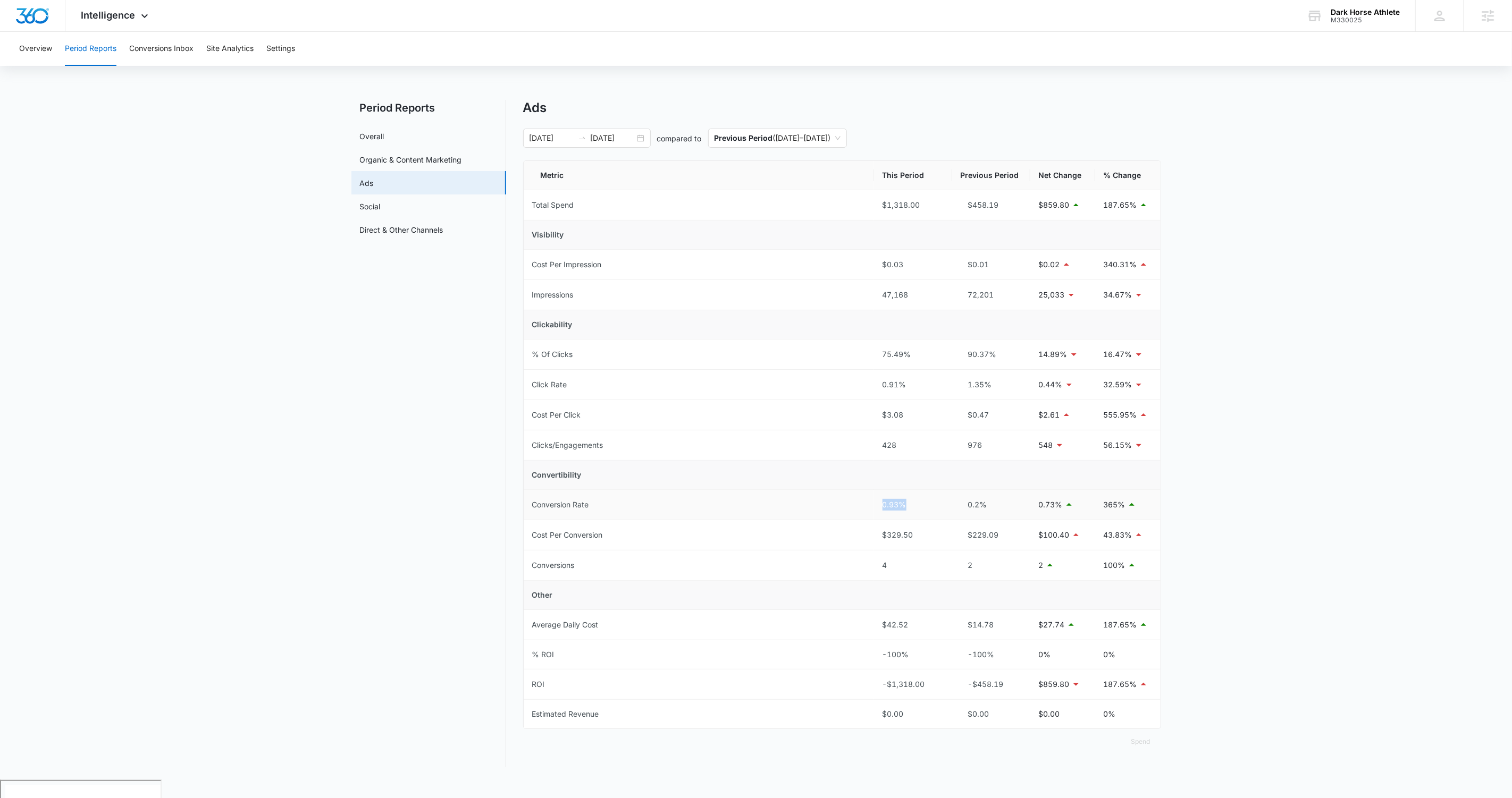
click at [868, 490] on div "0.93%" at bounding box center [913, 505] width 61 height 12
drag, startPoint x: 916, startPoint y: 534, endPoint x: 874, endPoint y: 533, distance: 42.0
click at [868, 490] on td "$329.50" at bounding box center [913, 536] width 78 height 31
click at [868, 490] on div "$329.50" at bounding box center [913, 535] width 61 height 12
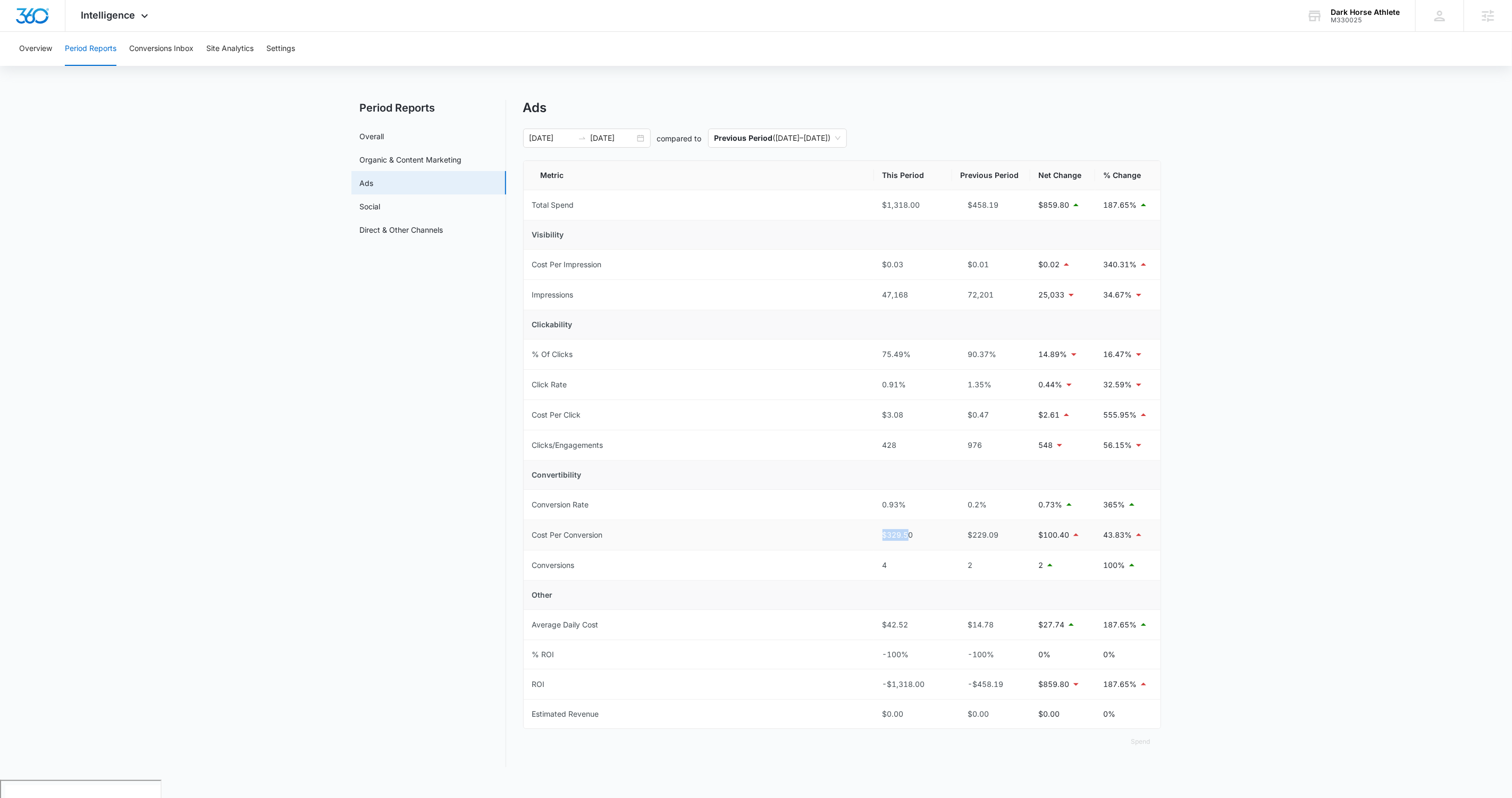
drag, startPoint x: 911, startPoint y: 537, endPoint x: 872, endPoint y: 539, distance: 39.1
click at [868, 490] on tr "Cost Per Conversion $329.50 $229.09 $100.40 43.83%" at bounding box center [842, 536] width 637 height 31
click at [868, 490] on td "$329.50" at bounding box center [913, 536] width 78 height 31
